Goal: Understand process/instructions: Learn how to perform a task or action

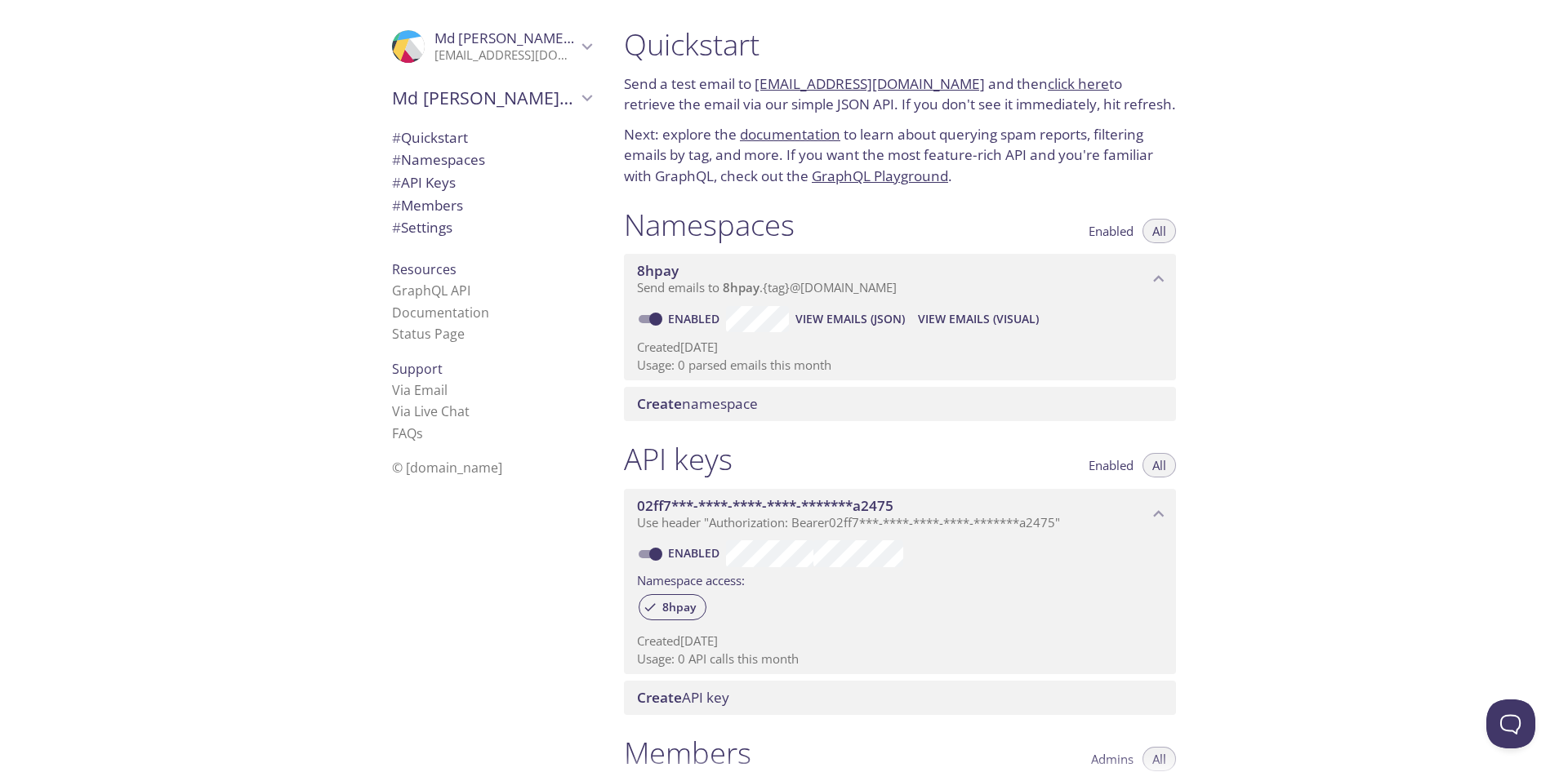
click at [1356, 256] on div "Quickstart Send a test email to [EMAIL_ADDRESS][DOMAIN_NAME] and then click her…" at bounding box center [1090, 390] width 958 height 781
